Goal: Register for event/course

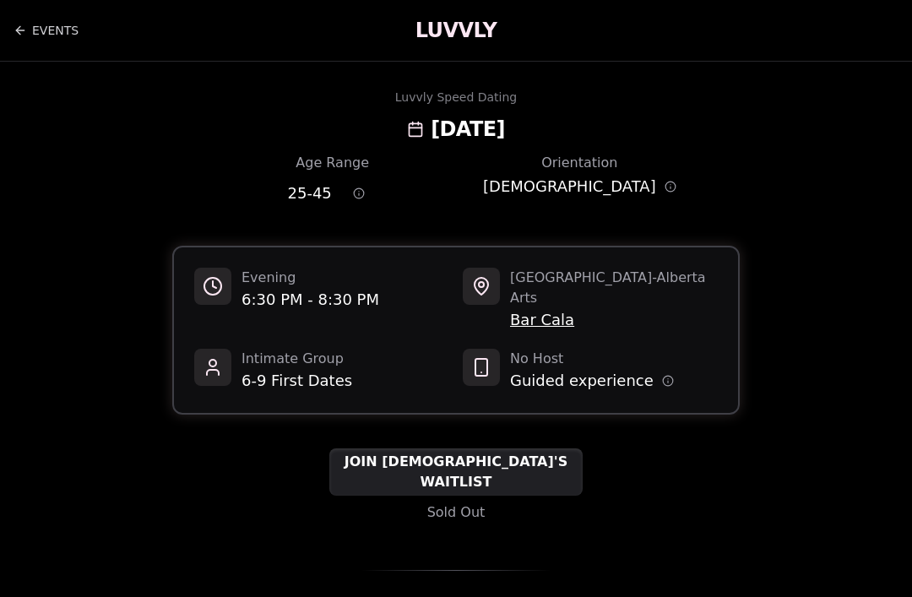
click at [671, 188] on icon "Orientation information" at bounding box center [671, 188] width 0 height 2
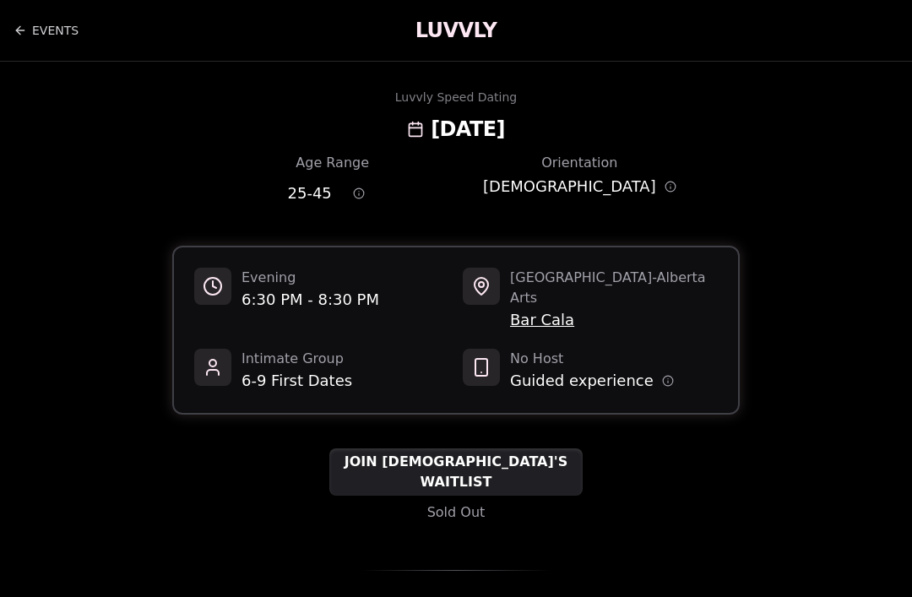
click at [560, 450] on div "JOIN [DEMOGRAPHIC_DATA]'S WAITLIST" at bounding box center [455, 471] width 253 height 47
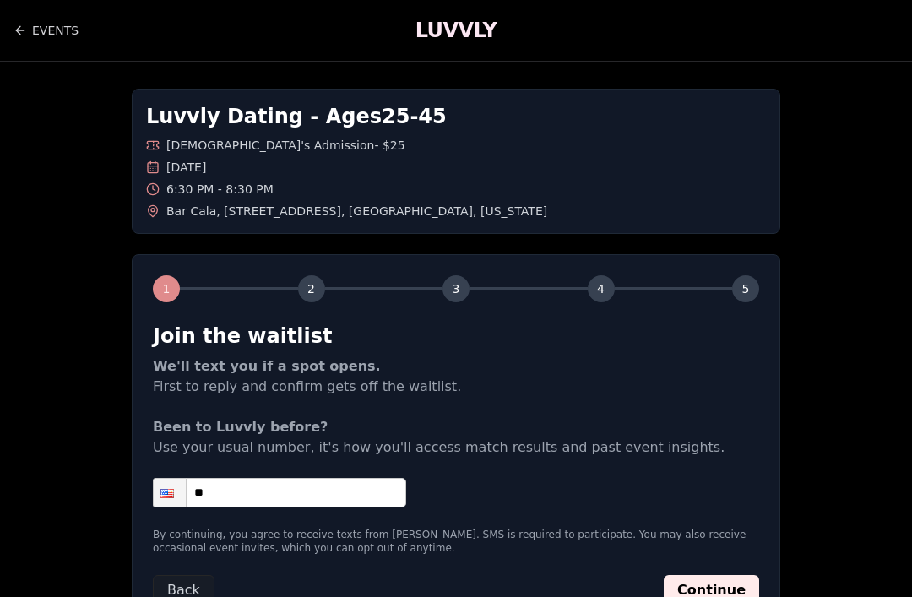
click at [41, 44] on link "EVENTS" at bounding box center [46, 31] width 65 height 34
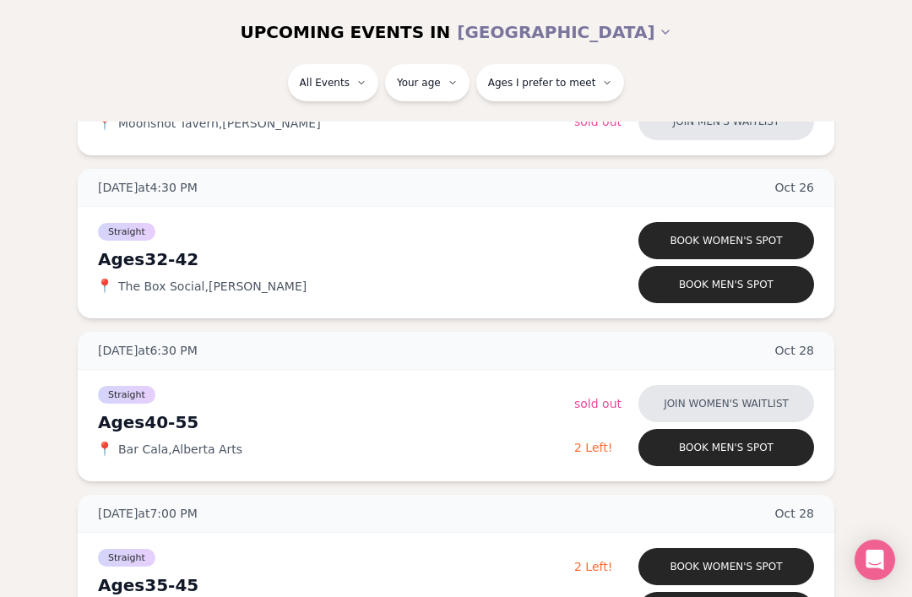
scroll to position [3768, 0]
